Goal: Transaction & Acquisition: Purchase product/service

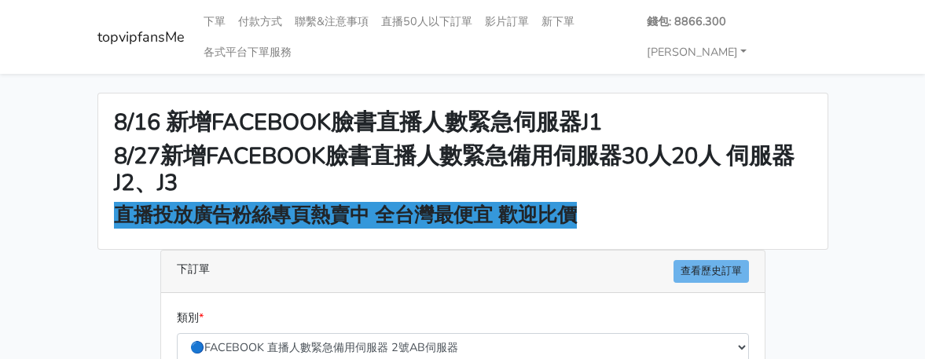
select select "577"
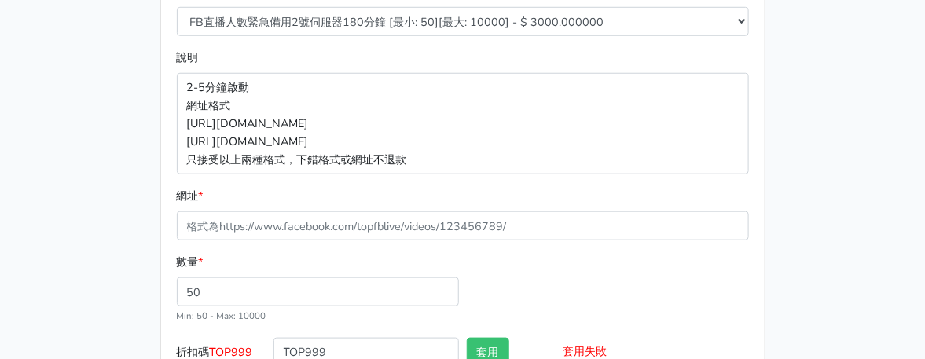
scroll to position [392, 0]
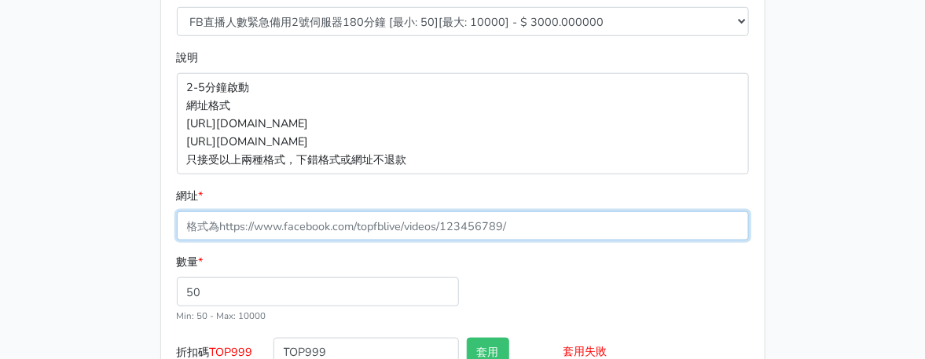
click at [244, 225] on input "網址 *" at bounding box center [463, 225] width 572 height 29
paste input "[URL][DOMAIN_NAME]"
type input "[URL][DOMAIN_NAME]"
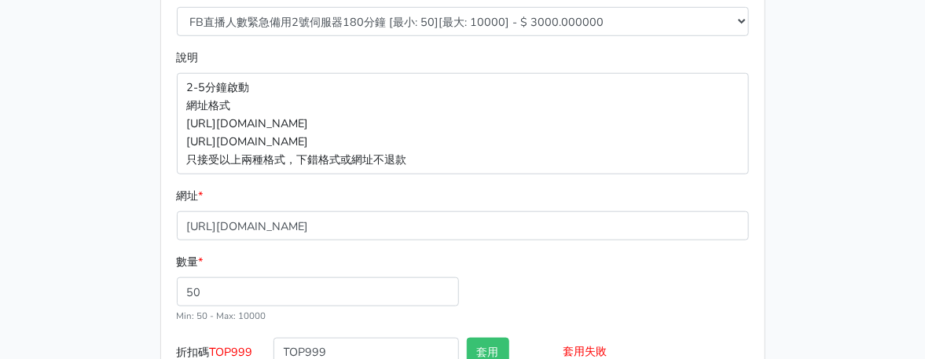
click at [111, 192] on div "8/16 新增FACEBOOK臉書直播人數緊急伺服器J1 8/27新增FACEBOOK臉書直播人數緊急備用伺服器30人20人 伺服器J2、J3 直播投放廣告粉…" at bounding box center [463, 74] width 755 height 747
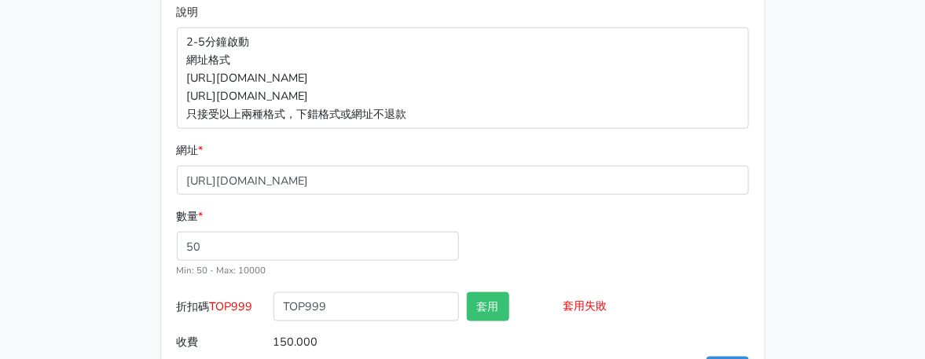
scroll to position [498, 0]
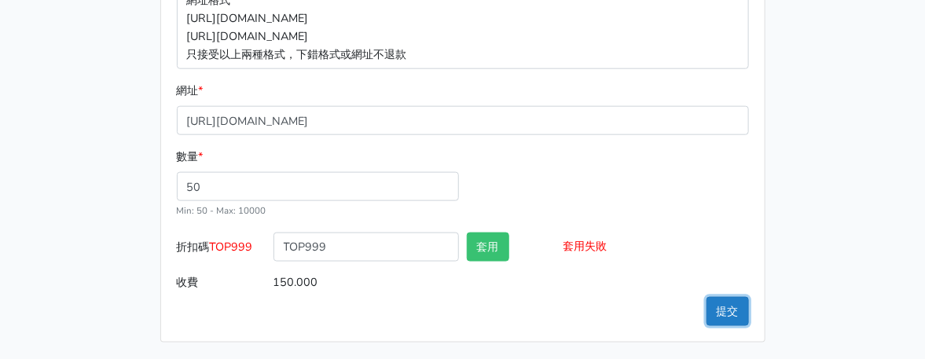
click at [734, 315] on button "提交" at bounding box center [728, 311] width 42 height 29
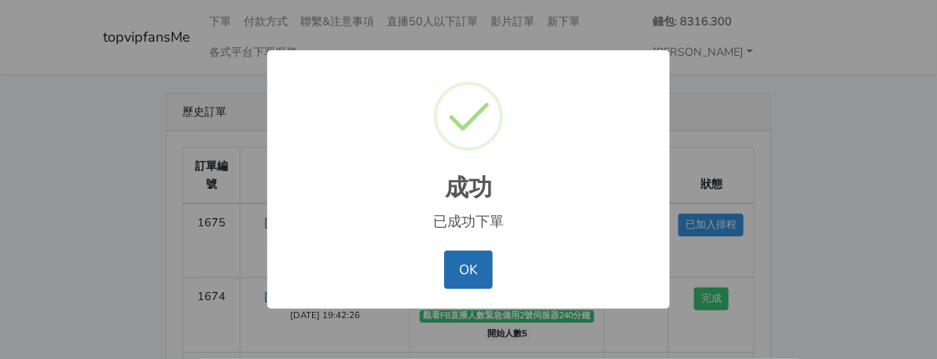
click at [490, 273] on button "OK" at bounding box center [468, 270] width 48 height 38
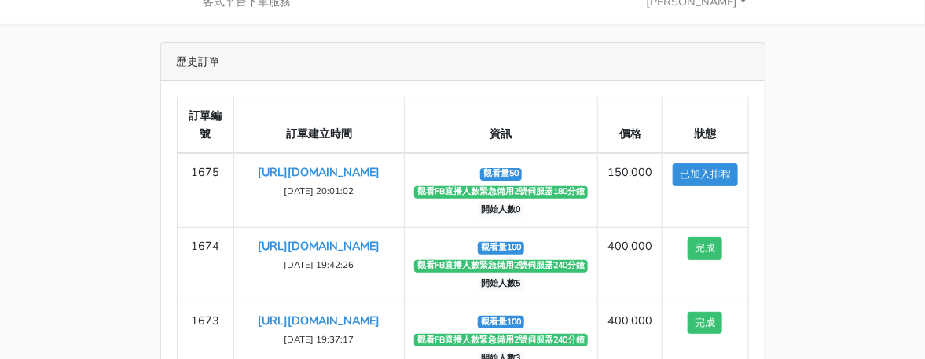
scroll to position [78, 0]
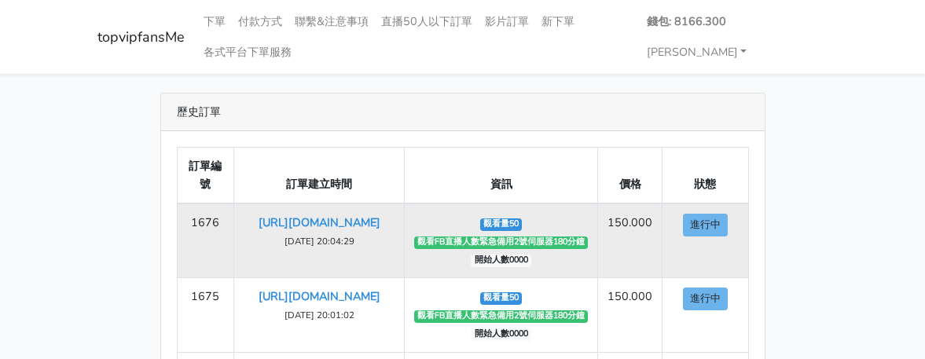
scroll to position [78, 0]
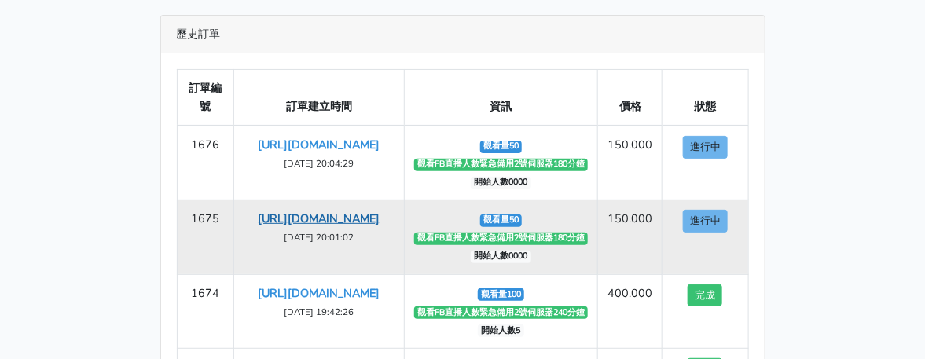
click at [332, 226] on link "[URL][DOMAIN_NAME]" at bounding box center [320, 219] width 122 height 16
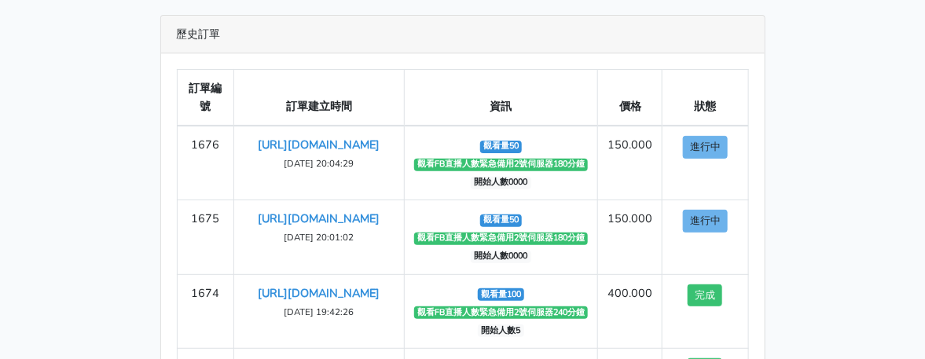
drag, startPoint x: 847, startPoint y: 145, endPoint x: 677, endPoint y: 64, distance: 188.5
click at [847, 145] on main "歷史訂單 訂單編號 訂單建立時間 資訊 價格 狀態 1676 [URL][DOMAIN_NAME] ‹ 1" at bounding box center [462, 290] width 925 height 589
click at [826, 112] on div "歷史訂單 訂單編號 訂單建立時間 資訊 價格 狀態 1676 [URL][DOMAIN_NAME] [DATE] 20:04:29 觀看量50 1" at bounding box center [463, 291] width 755 height 552
